Goal: Information Seeking & Learning: Learn about a topic

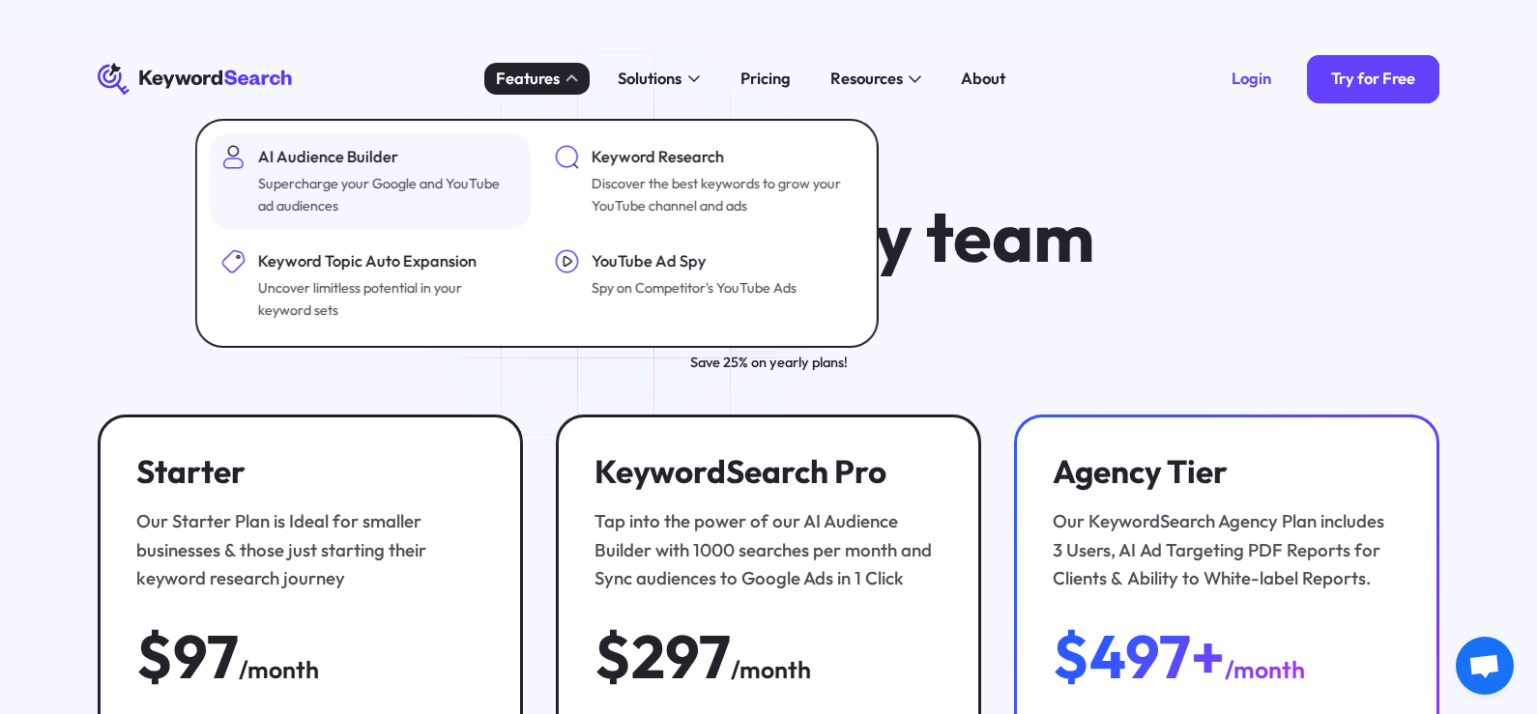
click at [355, 177] on div "Supercharge your Google and YouTube ad audiences" at bounding box center [386, 195] width 257 height 44
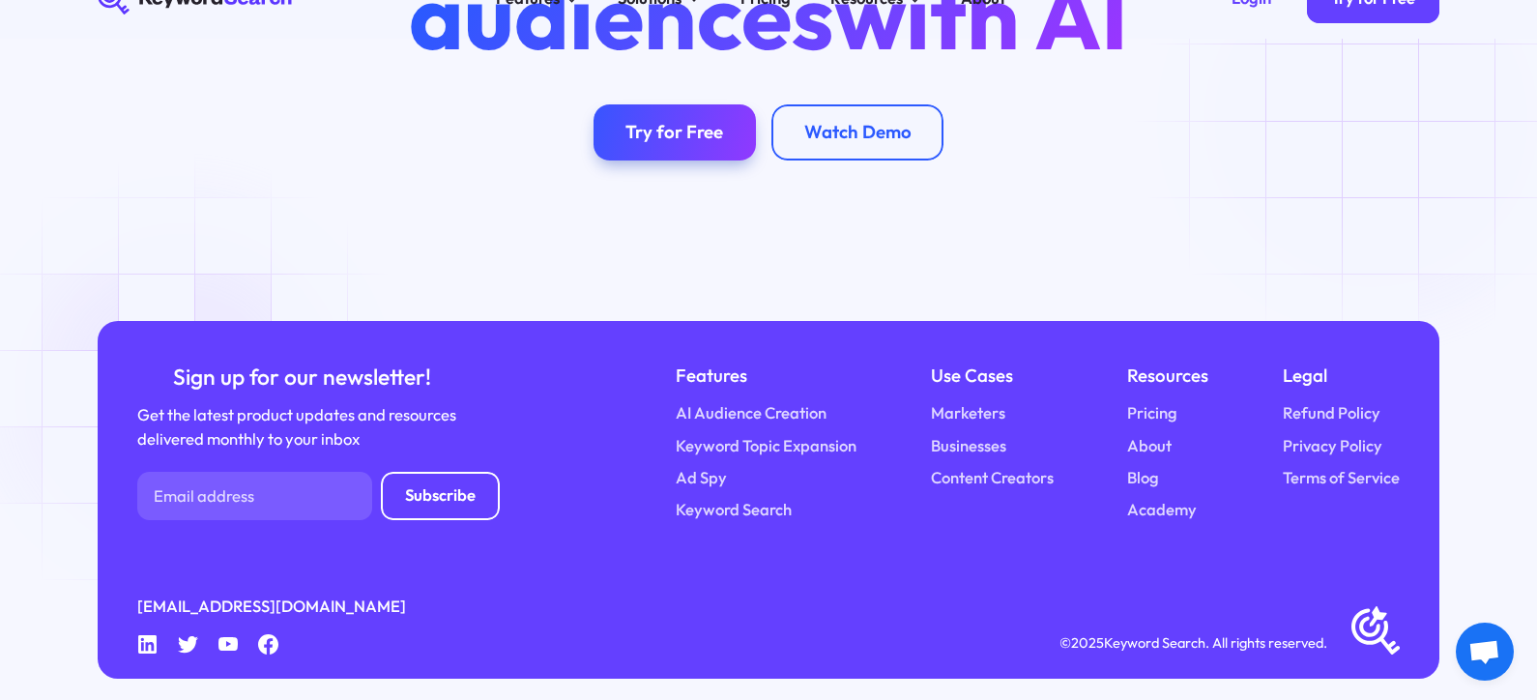
scroll to position [6768, 0]
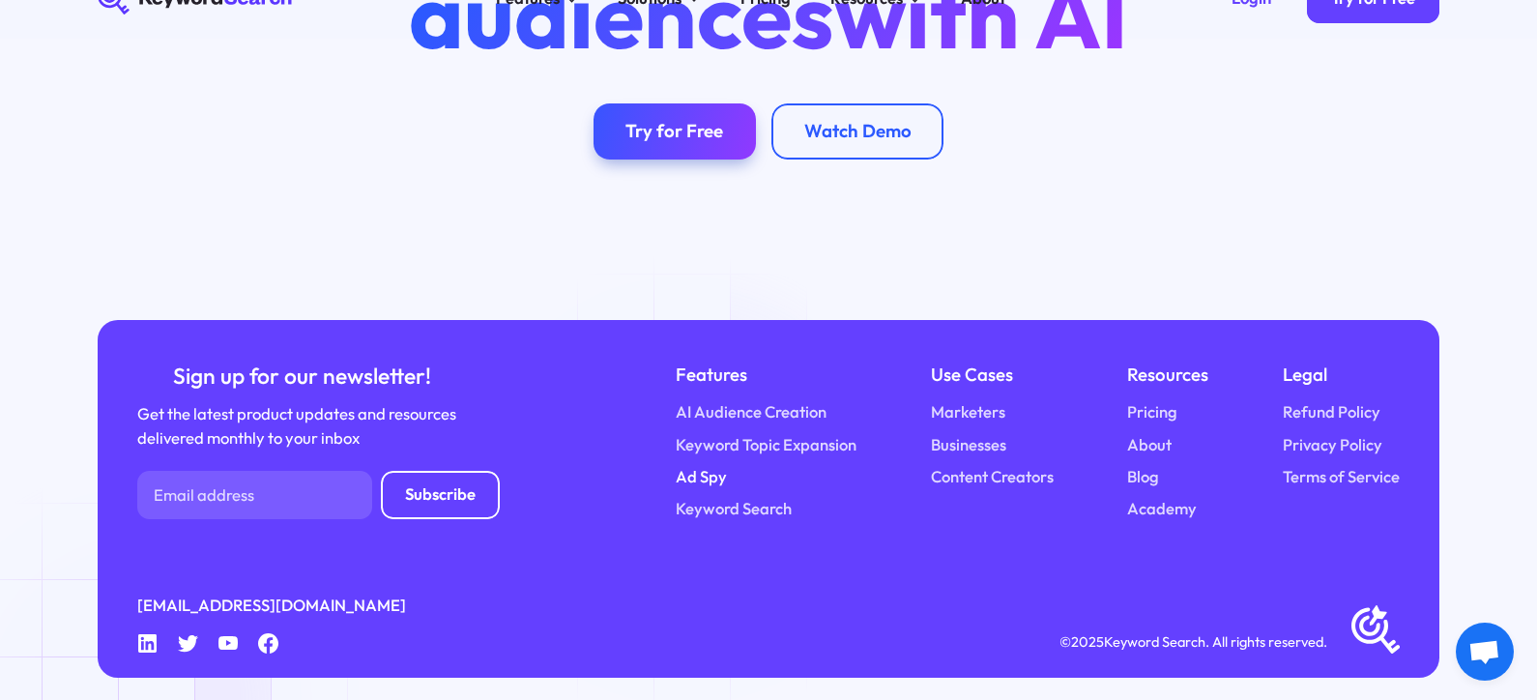
click at [688, 465] on link "Ad Spy" at bounding box center [701, 477] width 51 height 24
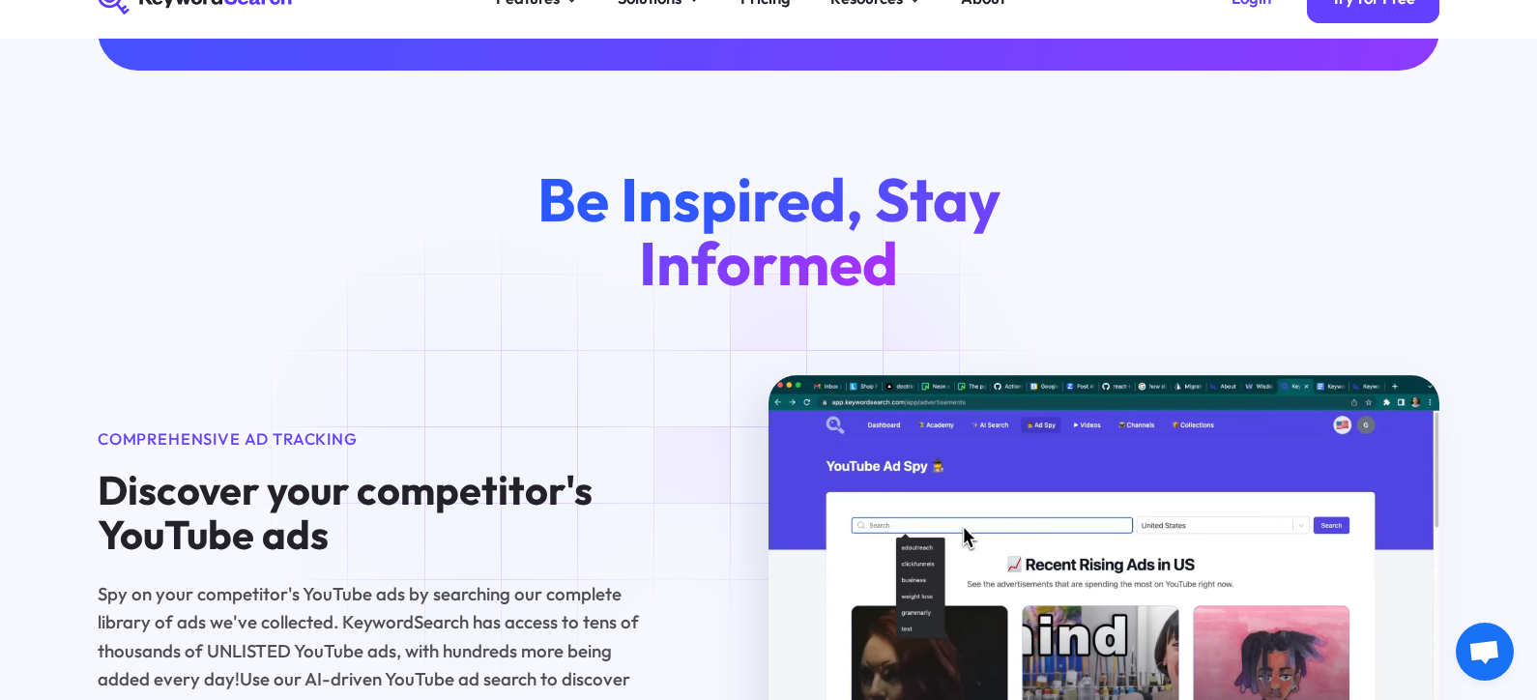
scroll to position [1160, 0]
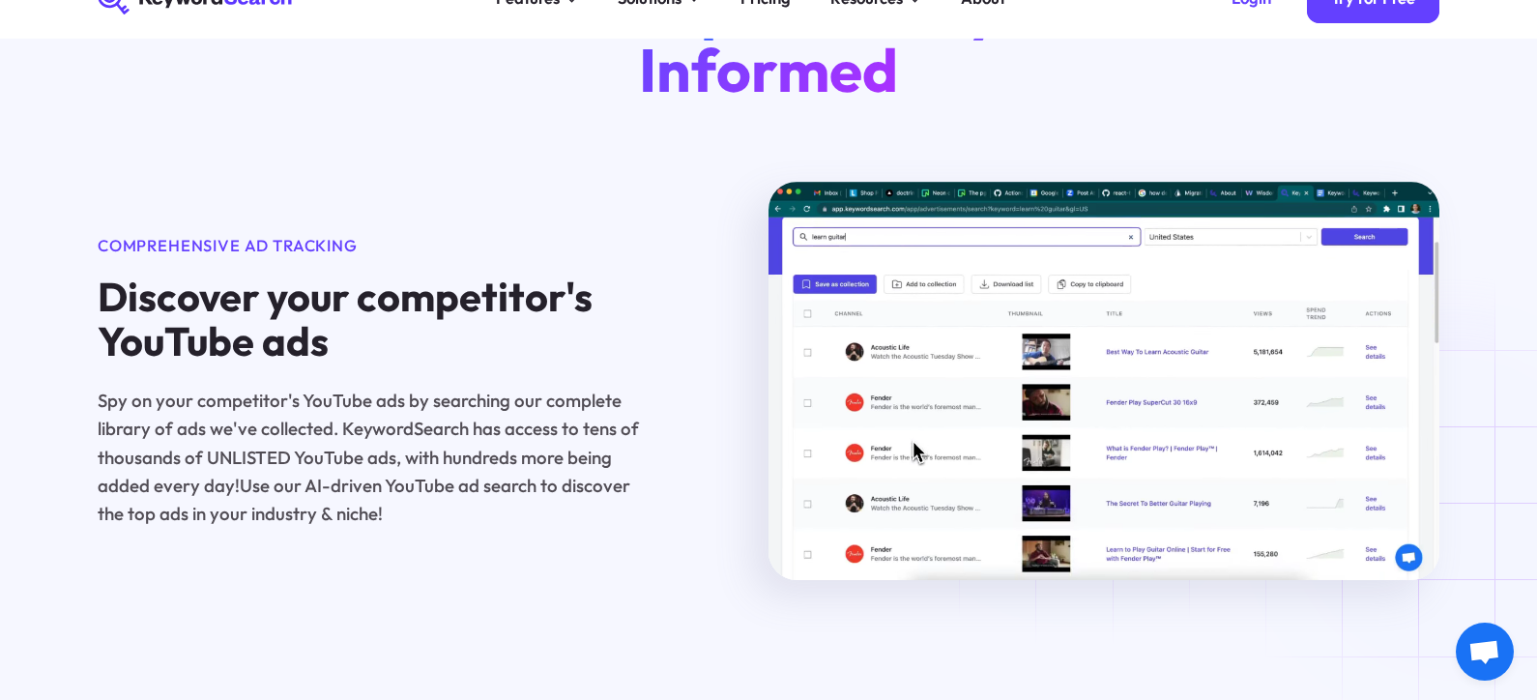
click at [1083, 380] on video at bounding box center [1103, 381] width 671 height 398
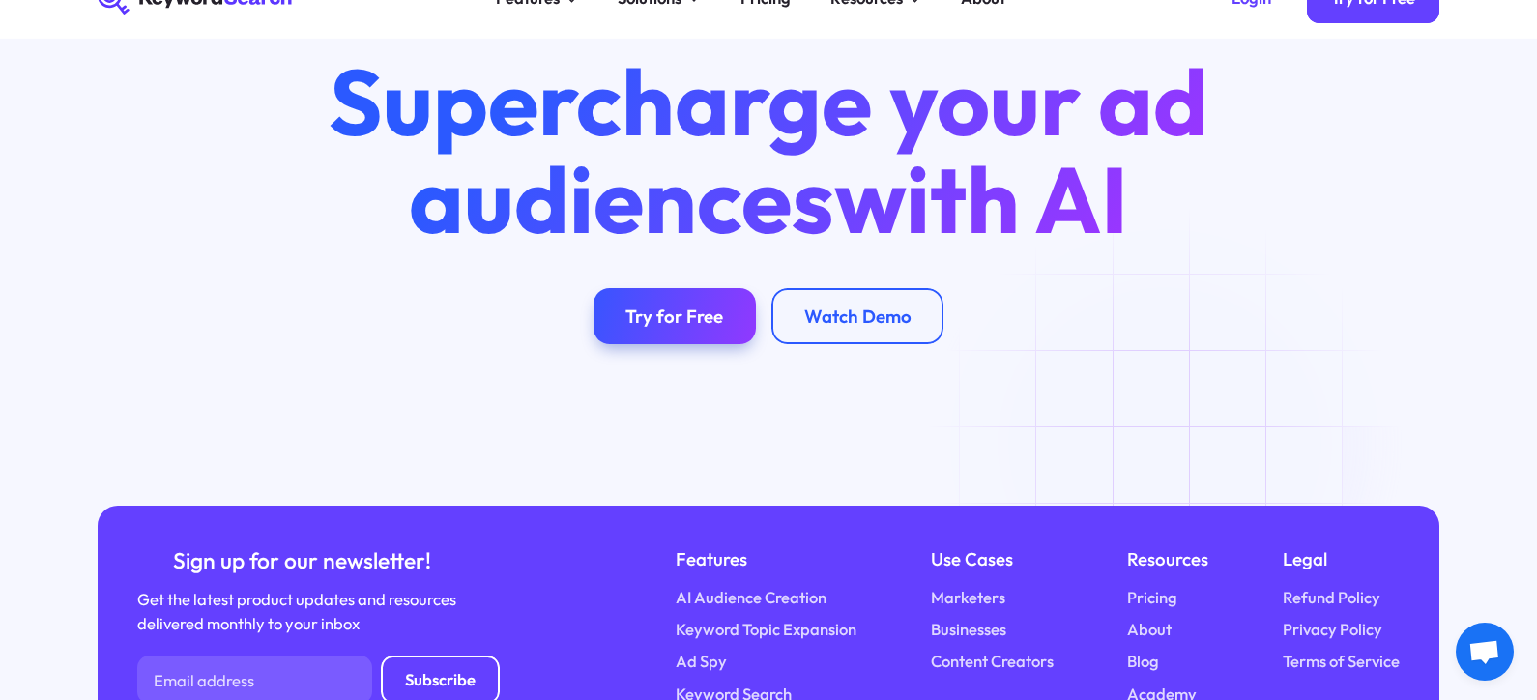
scroll to position [5823, 0]
